Goal: Information Seeking & Learning: Learn about a topic

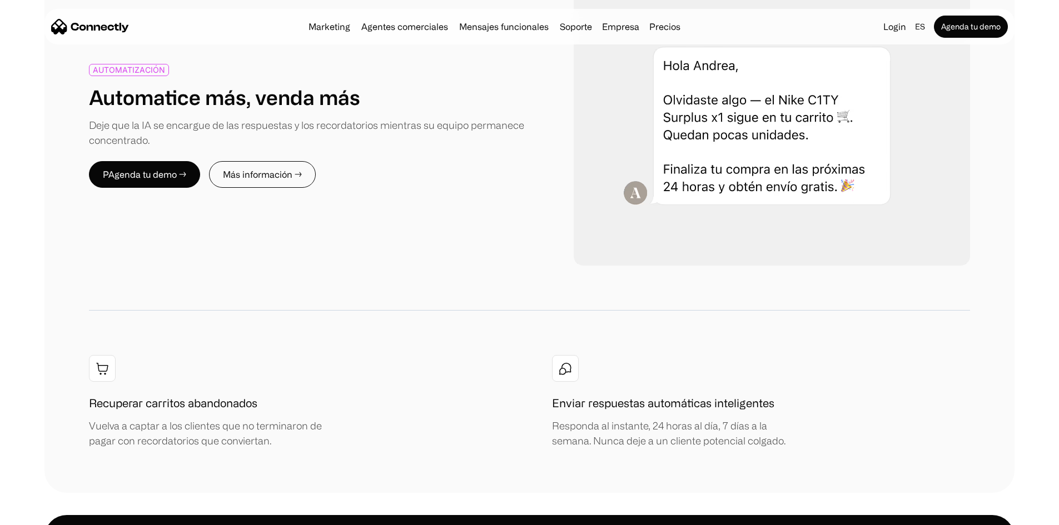
scroll to position [1287, 0]
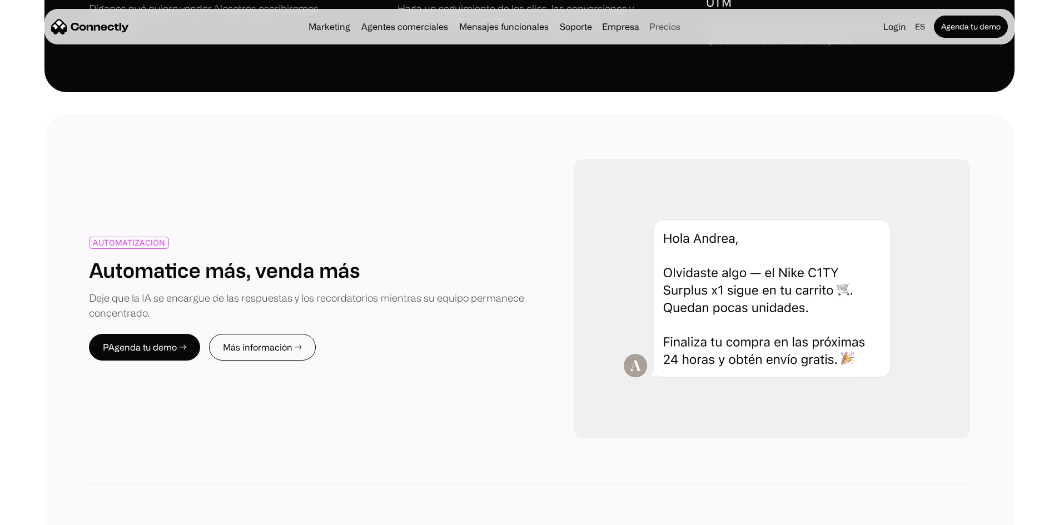
click at [677, 29] on link "Precios" at bounding box center [665, 26] width 40 height 9
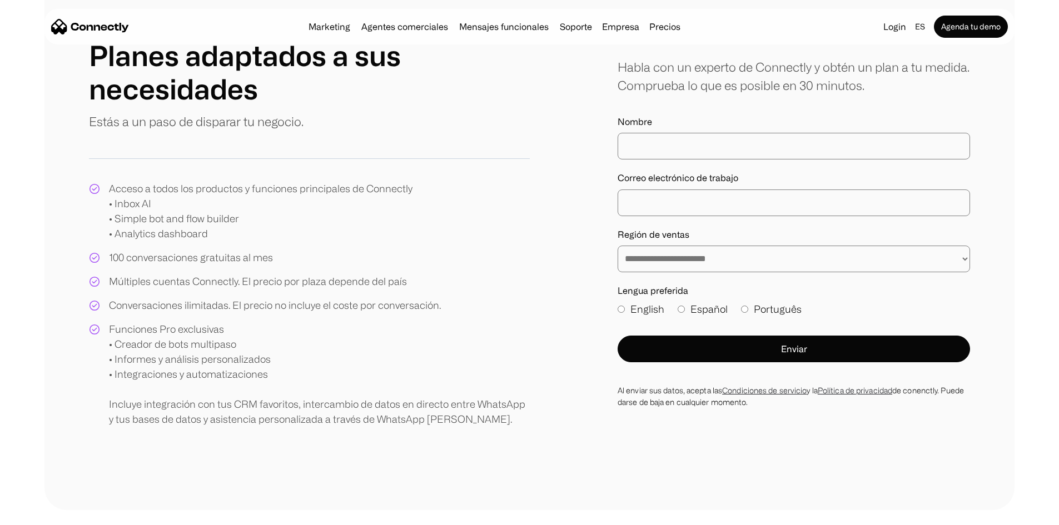
scroll to position [167, 0]
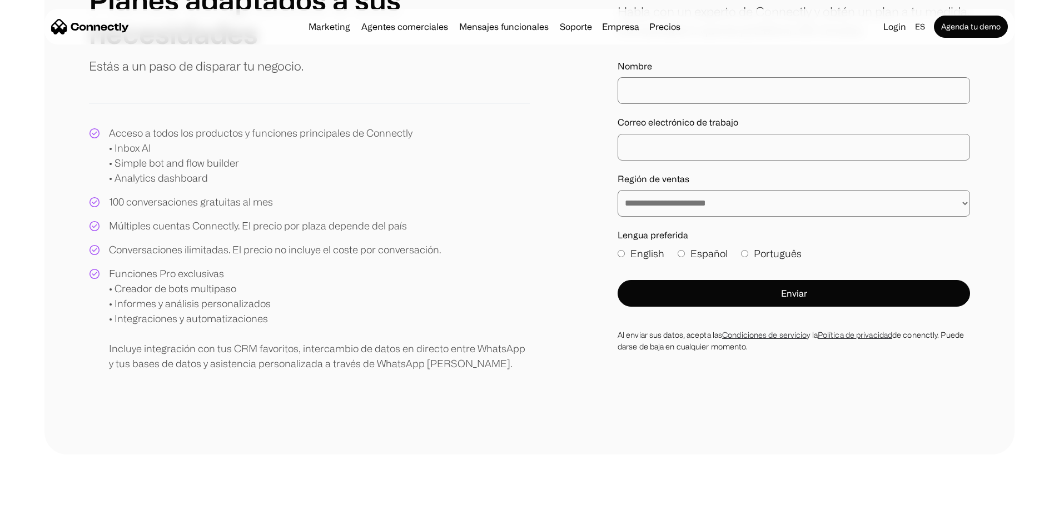
click at [177, 233] on div "Múltiples cuentas Connectly. El precio por plaza depende del país" at bounding box center [258, 225] width 298 height 15
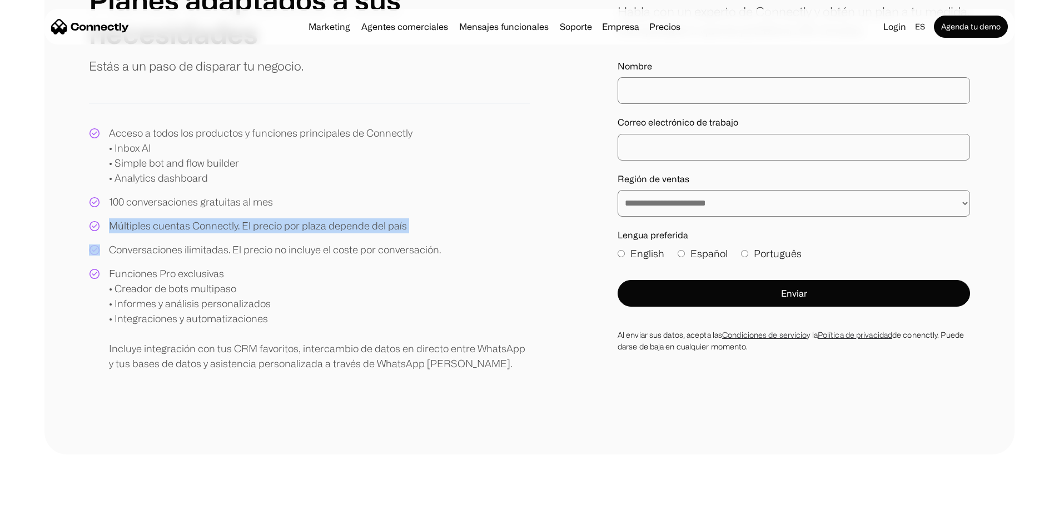
click at [177, 233] on div "Múltiples cuentas Connectly. El precio por plaza depende del país" at bounding box center [258, 225] width 298 height 15
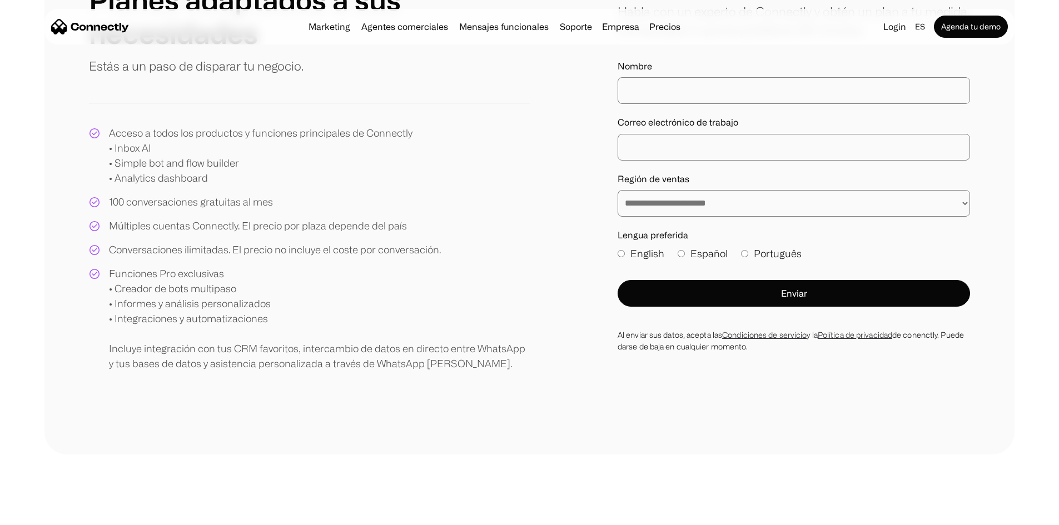
click at [382, 257] on div "Conversaciones ilimitadas. El precio no incluye el coste por conversación." at bounding box center [275, 249] width 332 height 15
click at [389, 233] on div "Múltiples cuentas Connectly. El precio por plaza depende del país" at bounding box center [258, 225] width 298 height 15
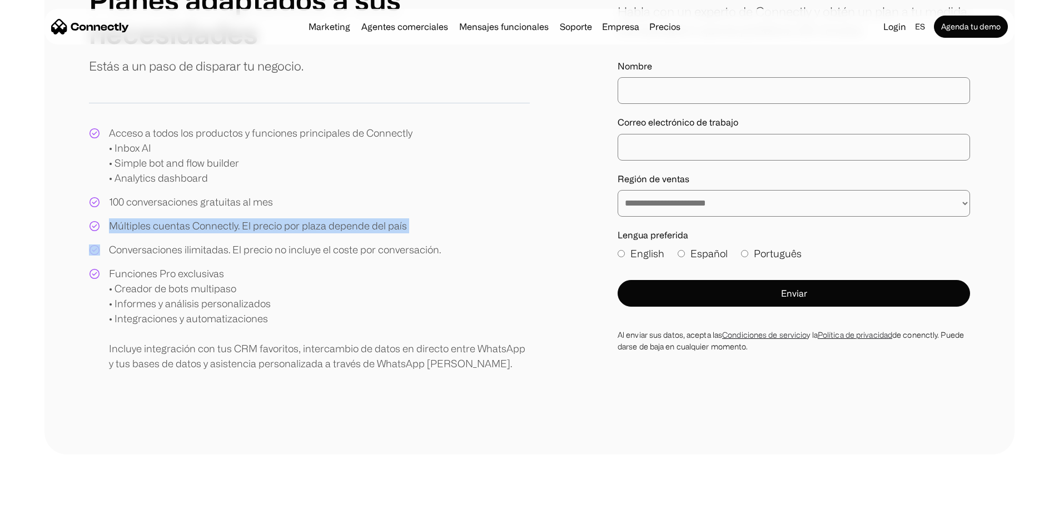
click at [389, 233] on div "Múltiples cuentas Connectly. El precio por plaza depende del país" at bounding box center [258, 225] width 298 height 15
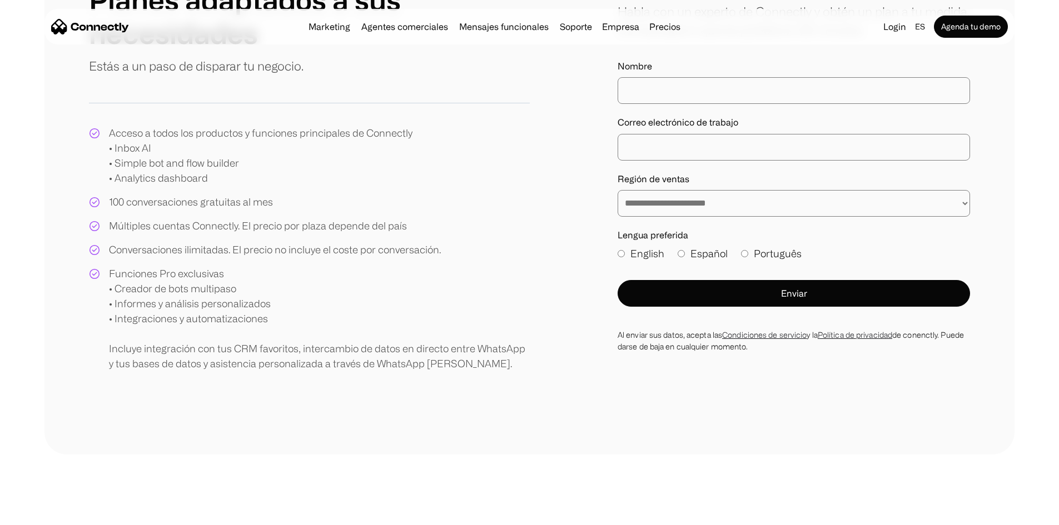
click at [389, 306] on div "Funciones Pro exclusivas • Creador de bots multipaso • Informes y análisis pers…" at bounding box center [319, 318] width 421 height 105
click at [229, 257] on div "Conversaciones ilimitadas. El precio no incluye el coste por conversación." at bounding box center [275, 249] width 332 height 15
click at [174, 257] on div "Conversaciones ilimitadas. El precio no incluye el coste por conversación." at bounding box center [275, 249] width 332 height 15
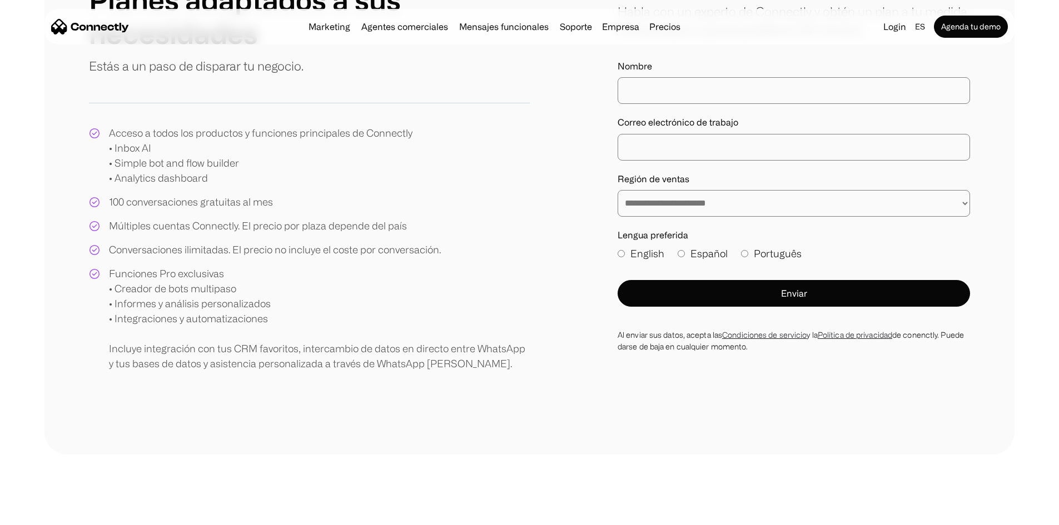
click at [192, 257] on div "Conversaciones ilimitadas. El precio no incluye el coste por conversación." at bounding box center [275, 249] width 332 height 15
drag, startPoint x: 192, startPoint y: 286, endPoint x: 221, endPoint y: 287, distance: 28.9
click at [221, 257] on div "Conversaciones ilimitadas. El precio no incluye el coste por conversación." at bounding box center [275, 249] width 332 height 15
click at [261, 257] on div "Conversaciones ilimitadas. El precio no incluye el coste por conversación." at bounding box center [275, 249] width 332 height 15
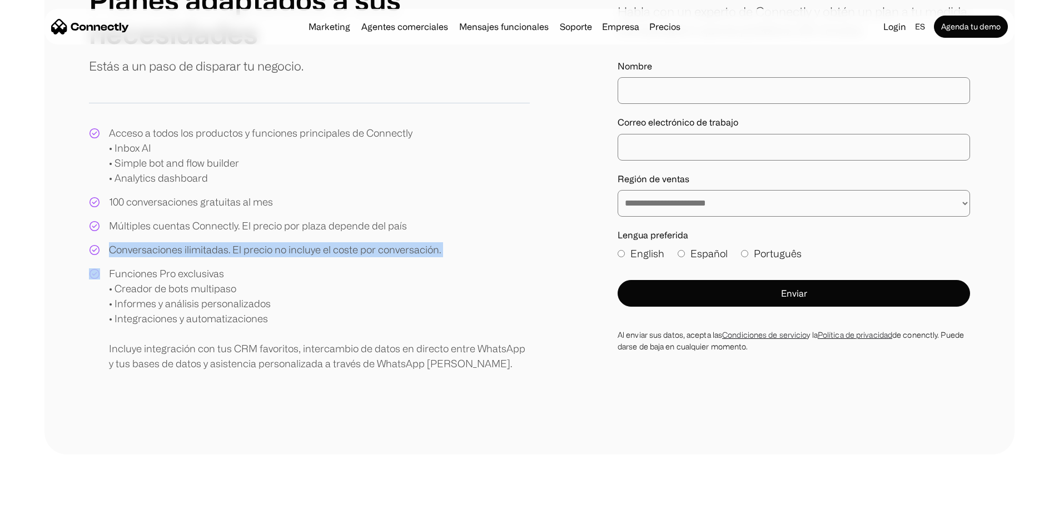
click at [261, 257] on div "Conversaciones ilimitadas. El precio no incluye el coste por conversación." at bounding box center [275, 249] width 332 height 15
click at [274, 297] on div "Acceso a todos los productos y funciones principales de Connectly • Inbox AI • …" at bounding box center [309, 249] width 441 height 246
click at [164, 305] on div "Funciones Pro exclusivas • Creador de bots multipaso • Informes y análisis pers…" at bounding box center [319, 318] width 421 height 105
click at [164, 304] on div "Funciones Pro exclusivas • Creador de bots multipaso • Informes y análisis pers…" at bounding box center [319, 318] width 421 height 105
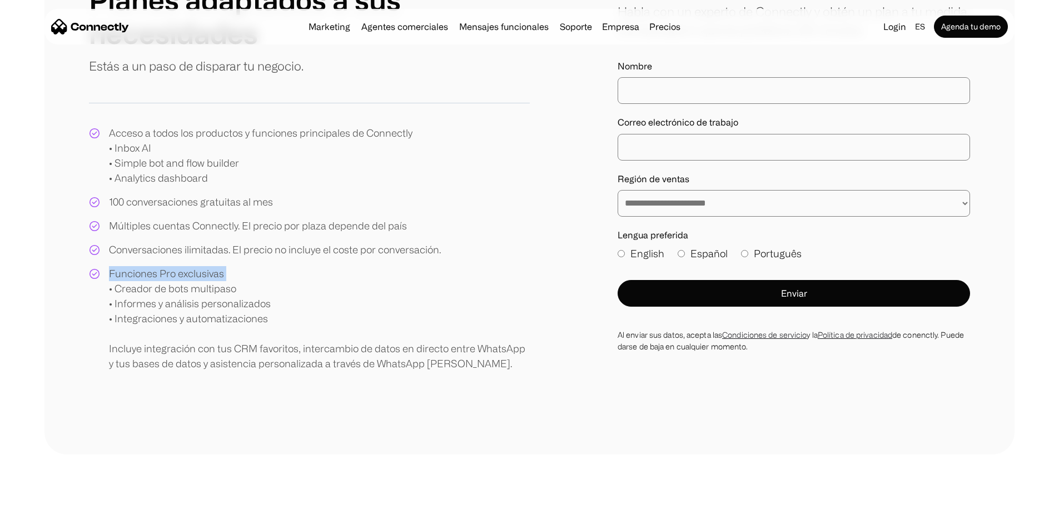
drag, startPoint x: 164, startPoint y: 304, endPoint x: 305, endPoint y: 314, distance: 141.6
click at [305, 314] on div "Funciones Pro exclusivas • Creador de bots multipaso • Informes y análisis pers…" at bounding box center [319, 318] width 421 height 105
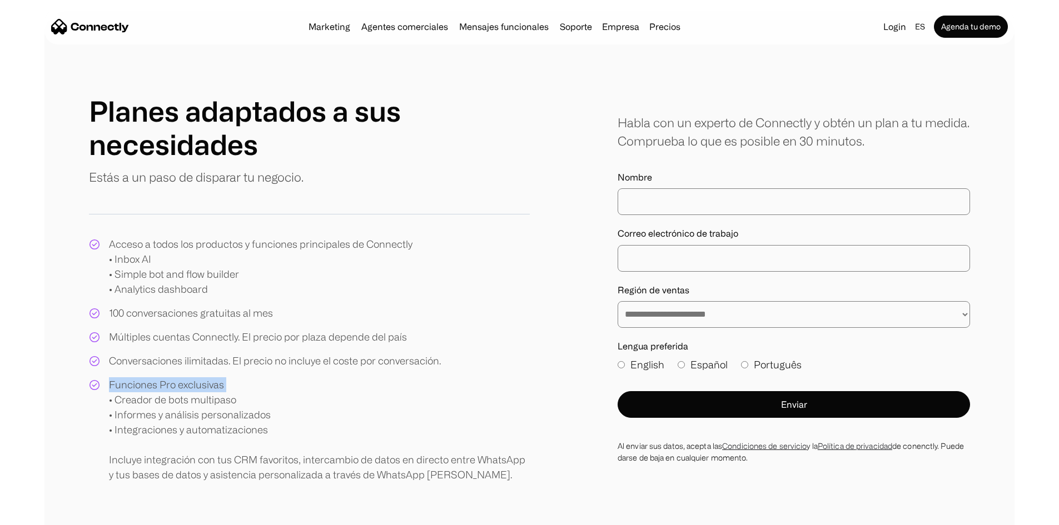
scroll to position [0, 0]
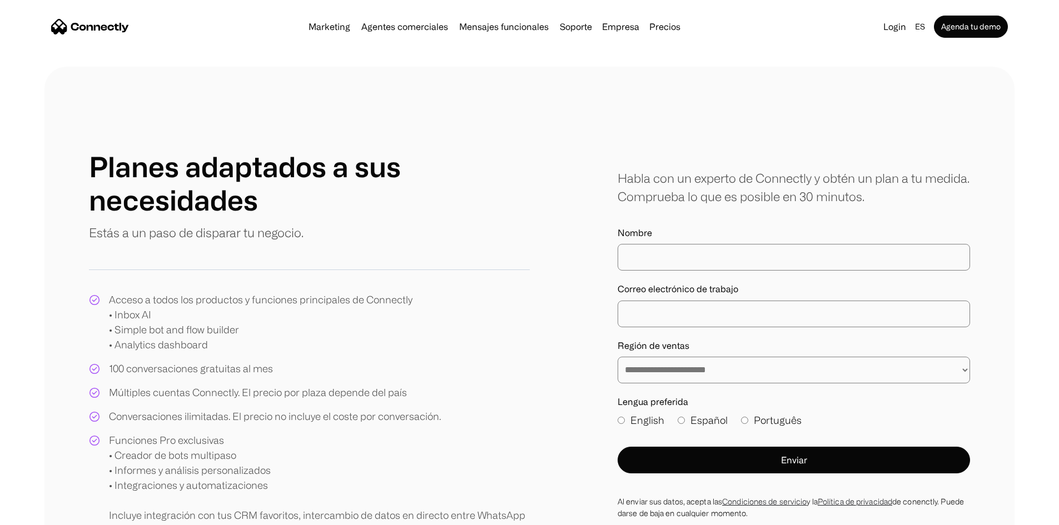
click at [725, 27] on nav "Marketing Agentes comerciales Mensajes funcionales Soporte Empresa Sobre Nosotr…" at bounding box center [529, 27] width 957 height 22
